Goal: Find specific page/section: Find specific page/section

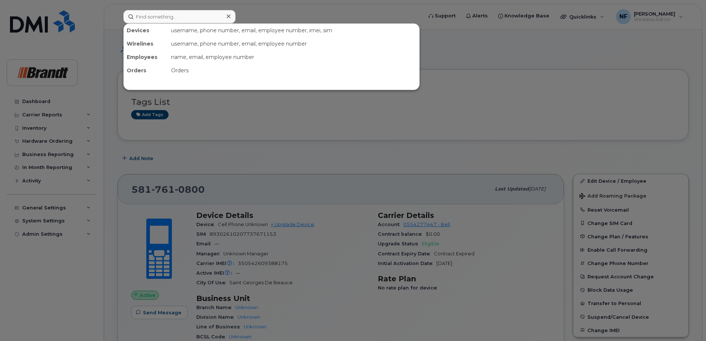
click at [227, 17] on icon at bounding box center [229, 16] width 4 height 6
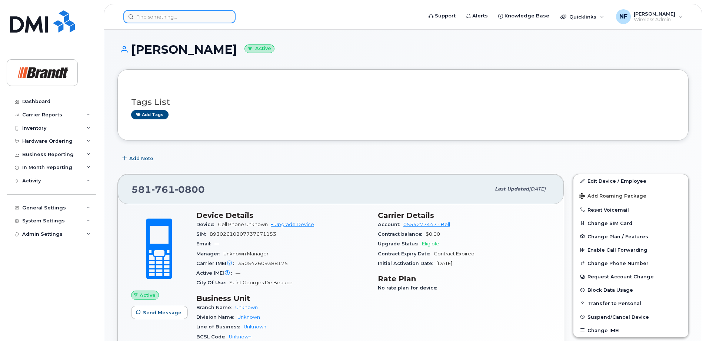
click at [227, 17] on div at bounding box center [179, 16] width 112 height 13
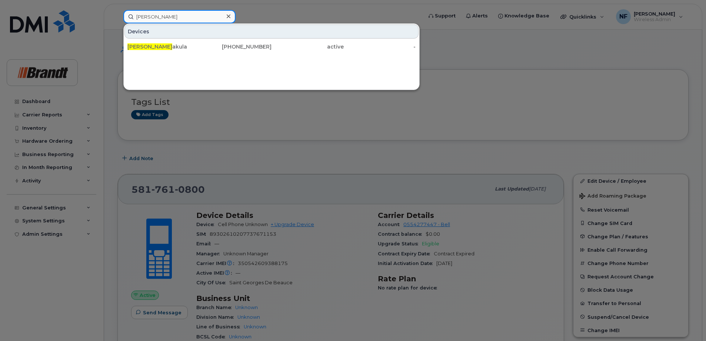
type input "[PERSON_NAME]"
drag, startPoint x: 199, startPoint y: 46, endPoint x: 193, endPoint y: 46, distance: 5.6
click at [199, 46] on div "[PERSON_NAME]" at bounding box center [163, 46] width 72 height 7
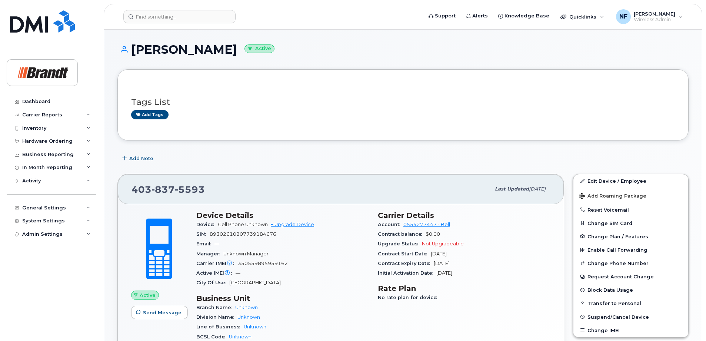
click at [186, 187] on span "5593" at bounding box center [190, 189] width 30 height 11
copy span "403 837 5593"
click at [194, 20] on input at bounding box center [179, 16] width 112 height 13
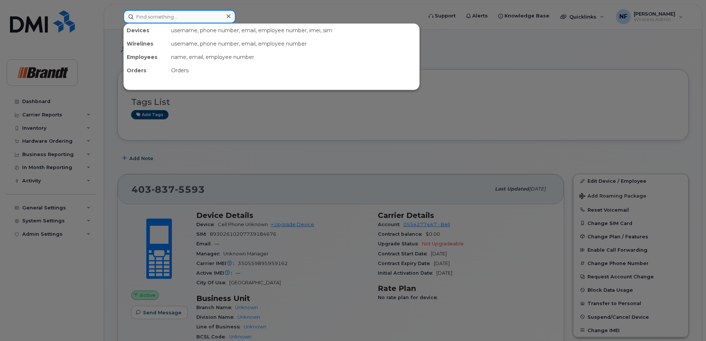
paste input "778-694-6885"
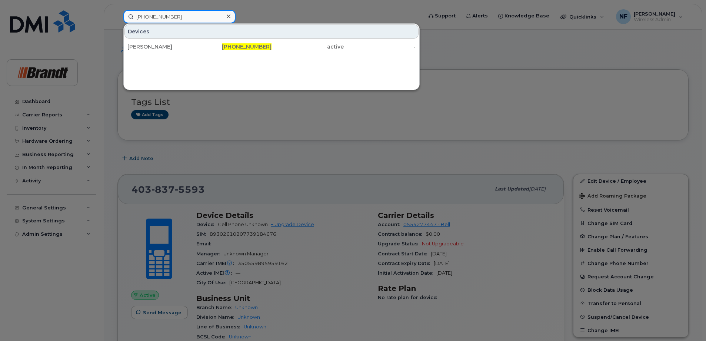
type input "778-694-6885"
click at [209, 49] on div "778-694-6885" at bounding box center [236, 46] width 72 height 7
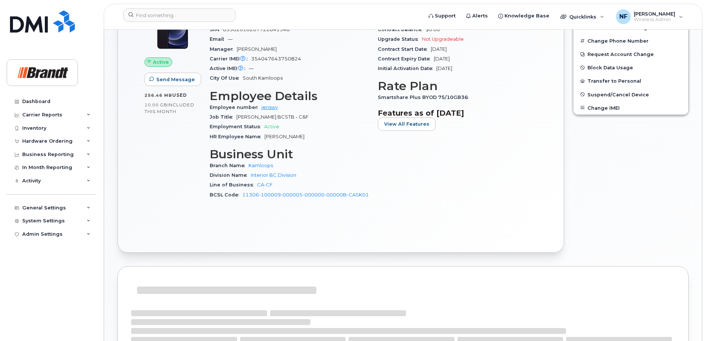
scroll to position [407, 0]
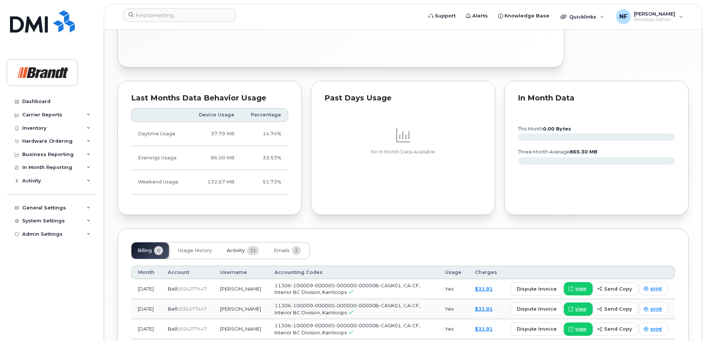
click at [245, 251] on span "Activity" at bounding box center [236, 250] width 18 height 6
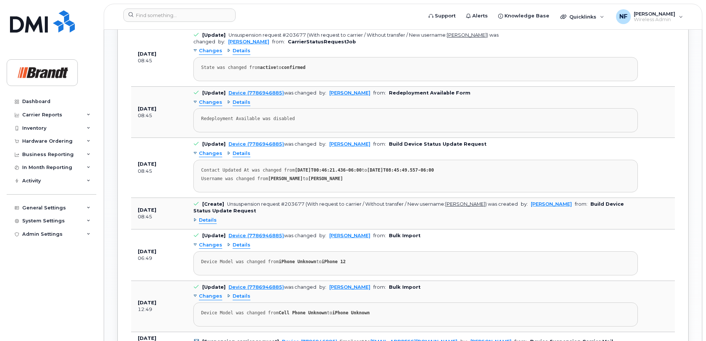
scroll to position [630, 0]
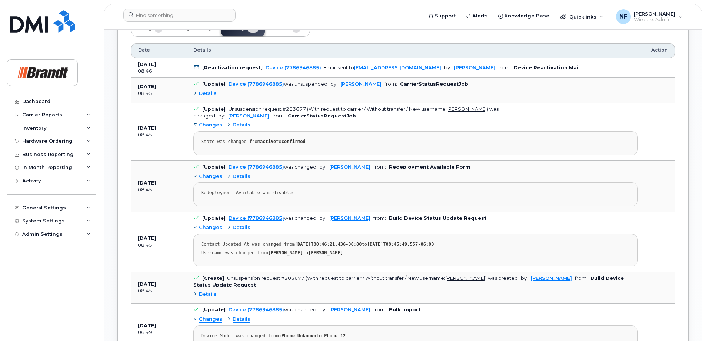
drag, startPoint x: 352, startPoint y: 252, endPoint x: 266, endPoint y: 254, distance: 86.7
click at [266, 254] on div "Username was changed from Wyatt Jensen-scafe to Fred Kucharski" at bounding box center [415, 253] width 429 height 6
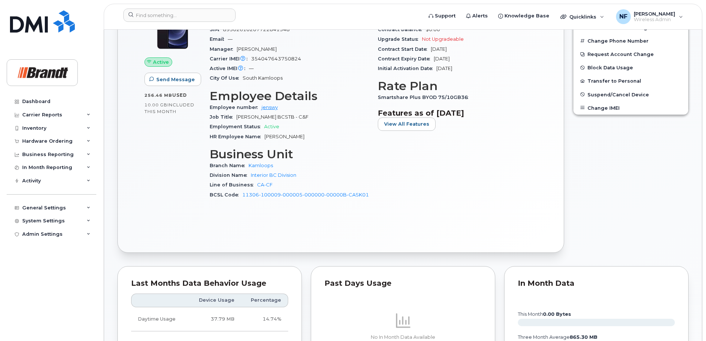
scroll to position [0, 0]
